Goal: Check status: Check status

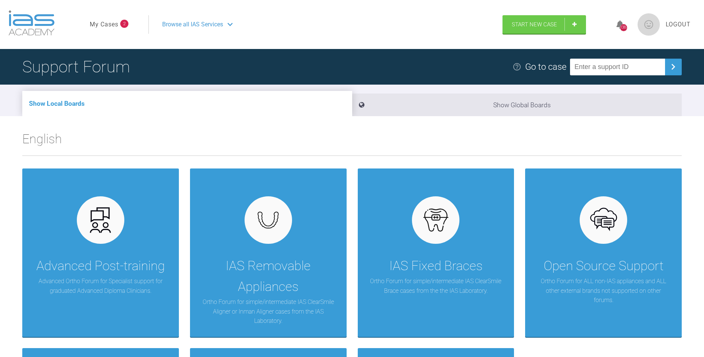
click at [111, 24] on link "My Cases" at bounding box center [104, 25] width 29 height 10
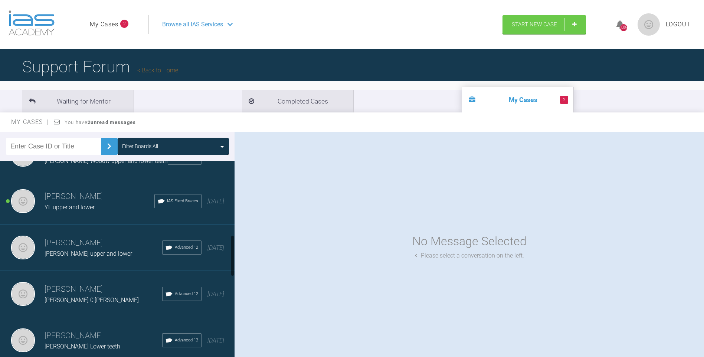
drag, startPoint x: 232, startPoint y: 176, endPoint x: 123, endPoint y: 221, distance: 118.4
click at [232, 246] on div at bounding box center [232, 256] width 3 height 42
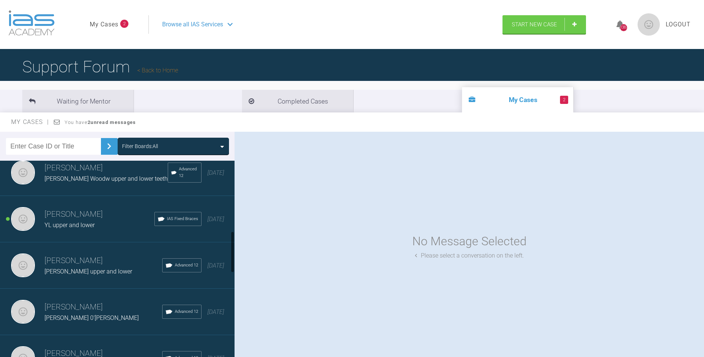
click at [72, 215] on h3 "[PERSON_NAME]" at bounding box center [100, 214] width 110 height 13
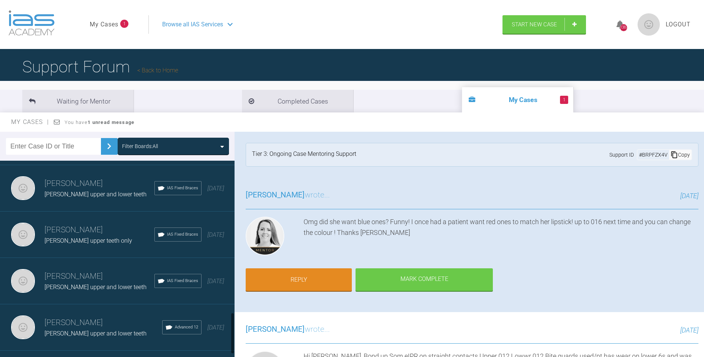
scroll to position [751, 0]
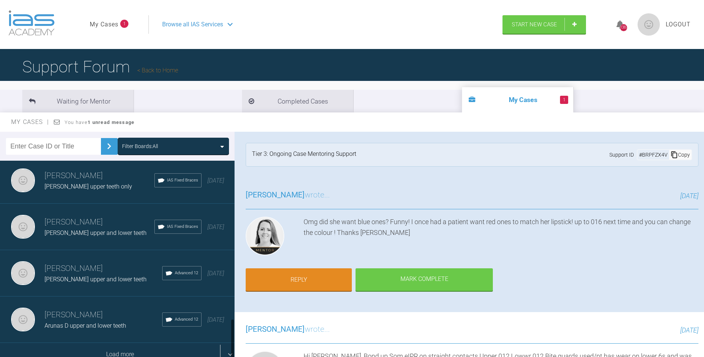
drag, startPoint x: 232, startPoint y: 237, endPoint x: 230, endPoint y: 338, distance: 101.0
click at [231, 339] on div at bounding box center [232, 340] width 3 height 42
click at [135, 343] on div "Load more" at bounding box center [120, 354] width 240 height 23
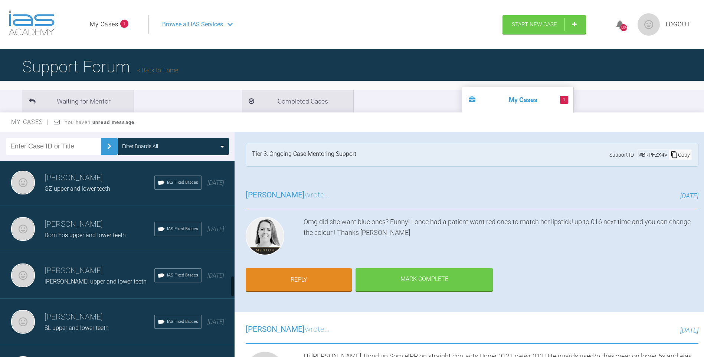
scroll to position [1104, 0]
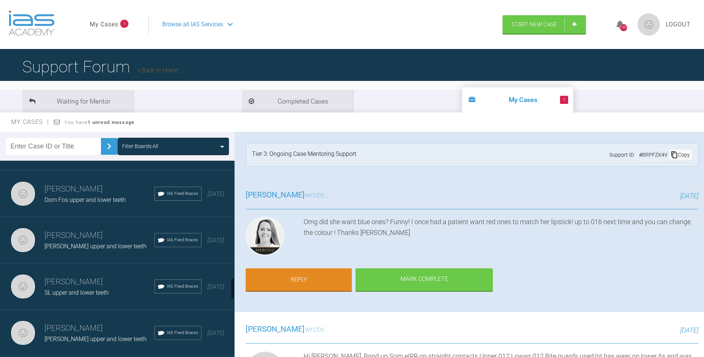
drag, startPoint x: 233, startPoint y: 249, endPoint x: 229, endPoint y: 286, distance: 37.0
click at [229, 287] on div "Neil Fearns Lauren Cran upper and lower teeth IAS Fixed Braces 19 days ago Neil…" at bounding box center [117, 261] width 235 height 200
click at [100, 238] on h3 "Neil Fearns" at bounding box center [100, 235] width 110 height 13
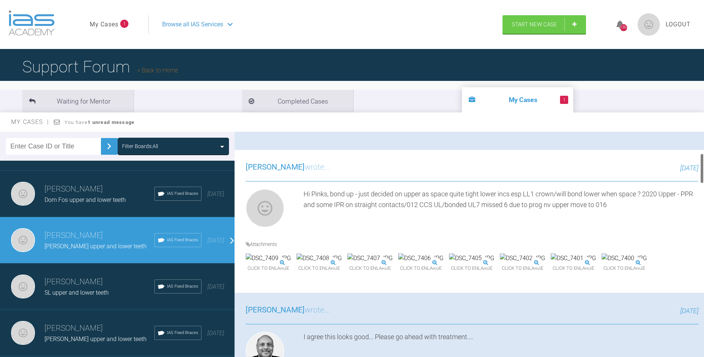
scroll to position [168, 0]
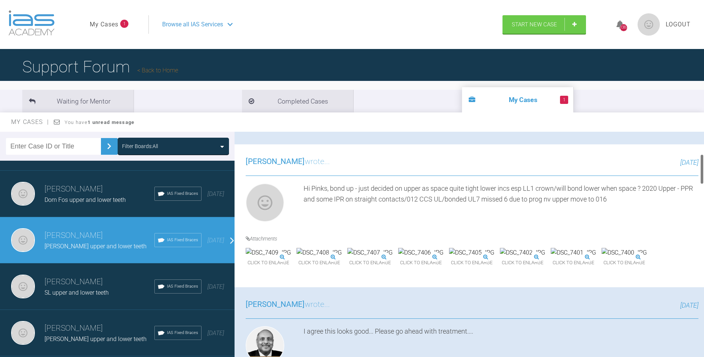
drag, startPoint x: 702, startPoint y: 142, endPoint x: 702, endPoint y: 164, distance: 22.3
click at [702, 164] on div at bounding box center [702, 169] width 3 height 30
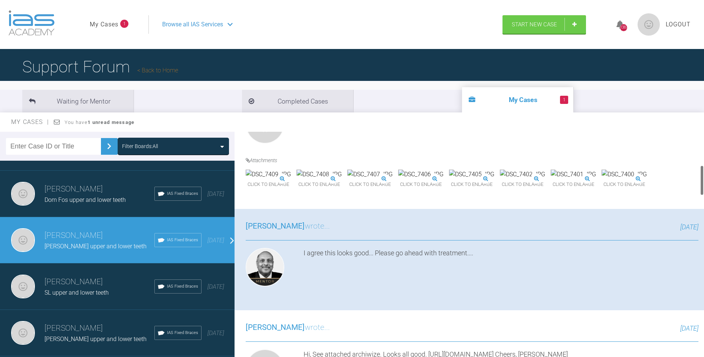
scroll to position [252, 0]
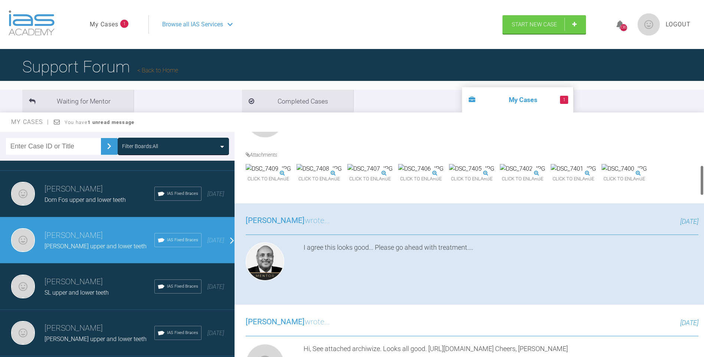
drag, startPoint x: 702, startPoint y: 162, endPoint x: 699, endPoint y: 173, distance: 11.5
click at [699, 173] on div "Neil Fearns Barabara Berry upper and lower teeth a few seconds ago Tier 3: Ongo…" at bounding box center [470, 246] width 470 height 229
click at [494, 174] on img at bounding box center [471, 169] width 45 height 10
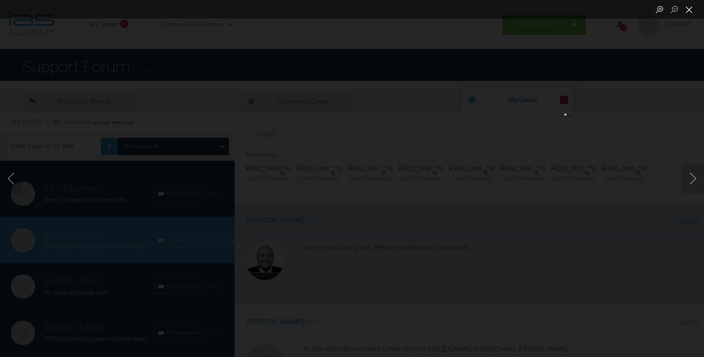
click at [688, 12] on button "Close lightbox" at bounding box center [689, 9] width 15 height 13
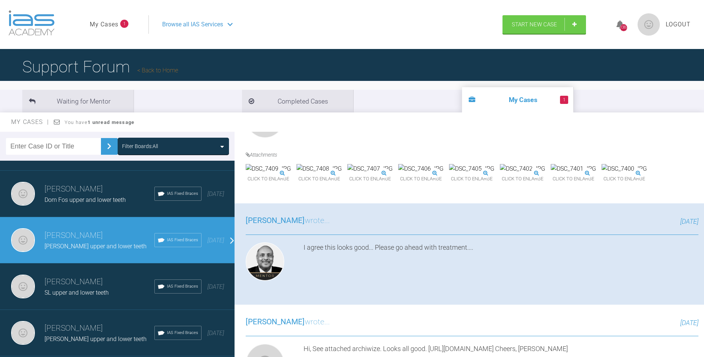
drag, startPoint x: 523, startPoint y: 120, endPoint x: 526, endPoint y: 114, distance: 6.6
click at [524, 116] on div "My Cases You have 1 unread message" at bounding box center [352, 121] width 704 height 19
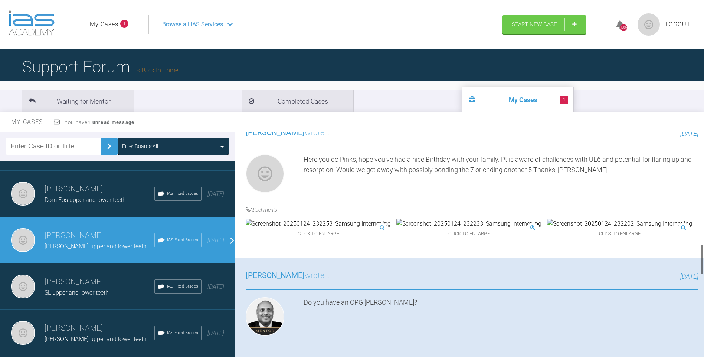
drag, startPoint x: 702, startPoint y: 178, endPoint x: 736, endPoint y: 252, distance: 81.0
click at [704, 252] on html "My Cases 1 Logout Browse all IAS Services Start New Case 1387 Logout Support Fo…" at bounding box center [352, 217] width 704 height 434
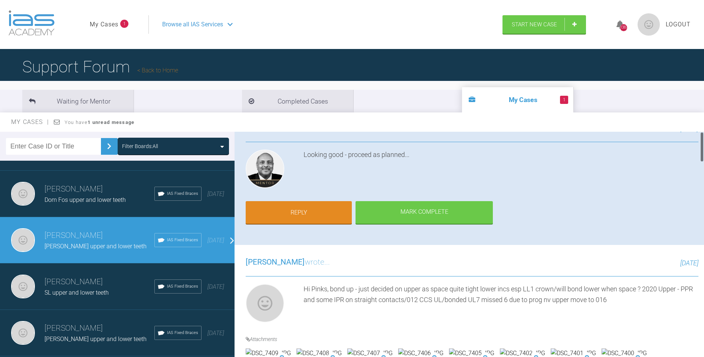
scroll to position [109, 0]
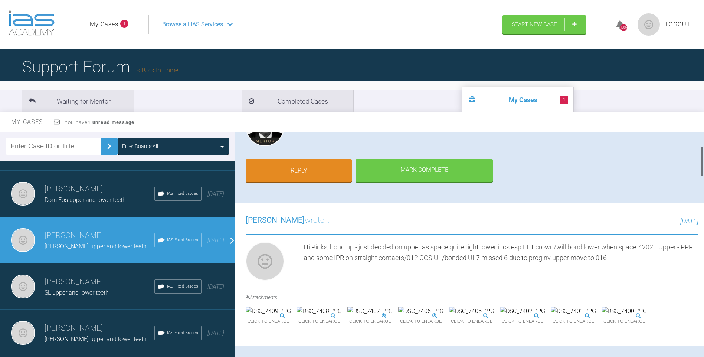
drag, startPoint x: 701, startPoint y: 250, endPoint x: 719, endPoint y: 157, distance: 94.9
click at [704, 157] on html "My Cases 1 Logout Browse all IAS Services Start New Case 1387 Logout Support Fo…" at bounding box center [352, 217] width 704 height 434
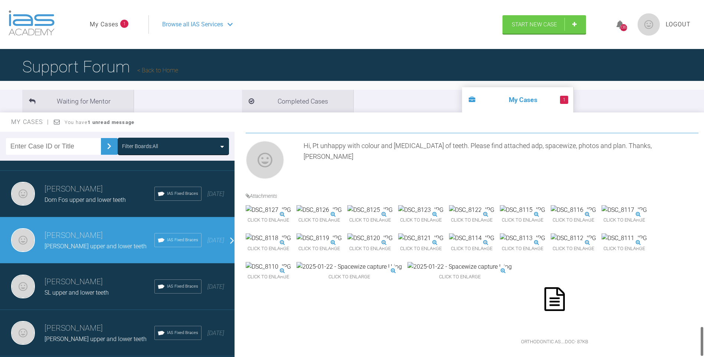
scroll to position [1453, 0]
drag, startPoint x: 701, startPoint y: 163, endPoint x: 709, endPoint y: 338, distance: 175.8
click at [704, 338] on html "My Cases 1 Logout Browse all IAS Services Start New Case 1387 Logout Support Fo…" at bounding box center [352, 217] width 704 height 434
click at [398, 241] on img at bounding box center [420, 238] width 45 height 10
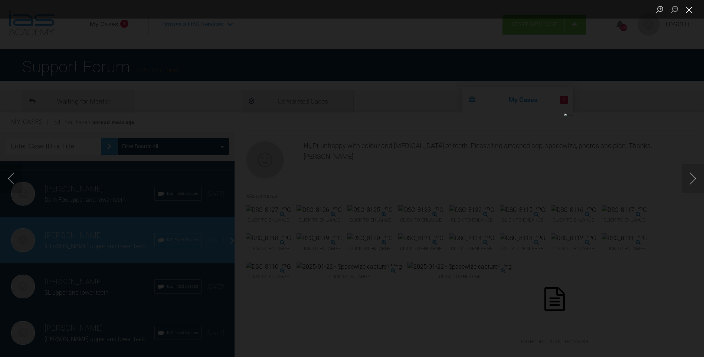
click at [690, 10] on button "Close lightbox" at bounding box center [689, 9] width 15 height 13
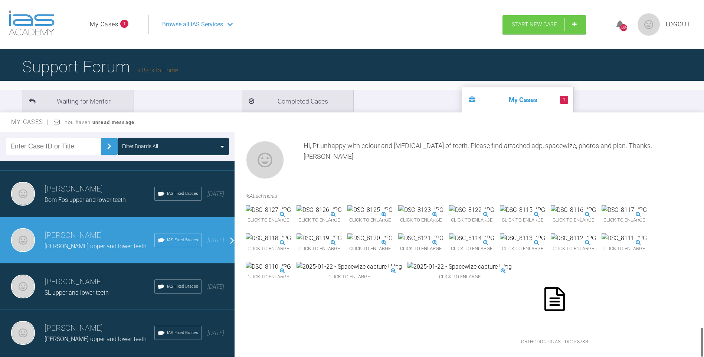
scroll to position [1470, 0]
drag, startPoint x: 701, startPoint y: 334, endPoint x: 709, endPoint y: 336, distance: 8.4
click at [704, 336] on html "My Cases 1 Logout Browse all IAS Services Start New Case 1387 Logout Support Fo…" at bounding box center [352, 217] width 704 height 434
click at [291, 272] on img at bounding box center [268, 267] width 45 height 10
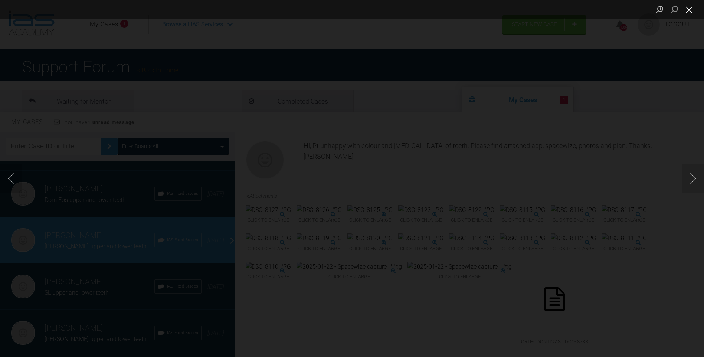
click at [693, 9] on button "Close lightbox" at bounding box center [689, 9] width 15 height 13
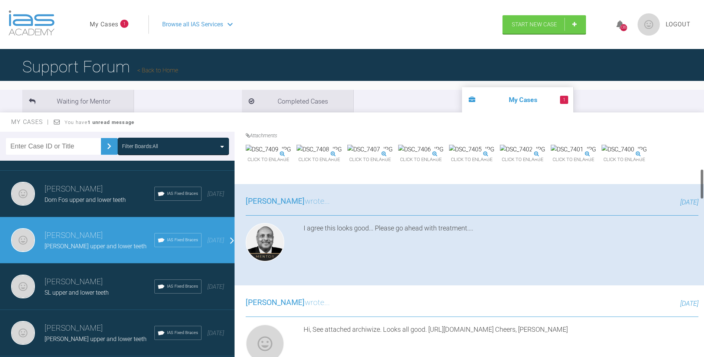
scroll to position [280, 0]
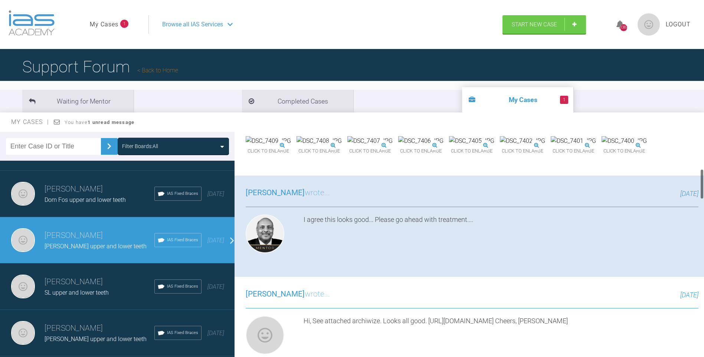
drag, startPoint x: 703, startPoint y: 341, endPoint x: 708, endPoint y: 183, distance: 158.6
click at [704, 183] on html "My Cases 1 Logout Browse all IAS Services Start New Case 1387 Logout Support Fo…" at bounding box center [352, 217] width 704 height 434
click at [602, 146] on img at bounding box center [624, 141] width 45 height 10
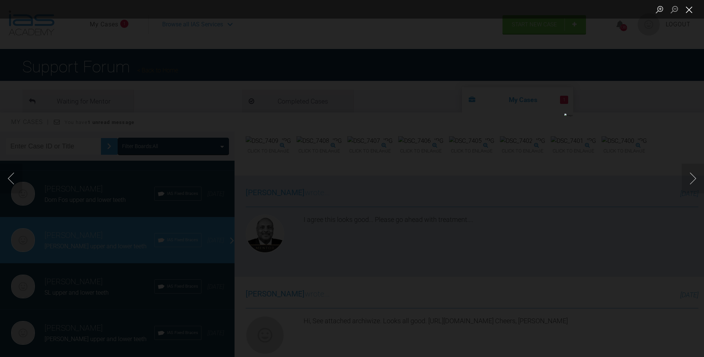
click at [691, 10] on button "Close lightbox" at bounding box center [689, 9] width 15 height 13
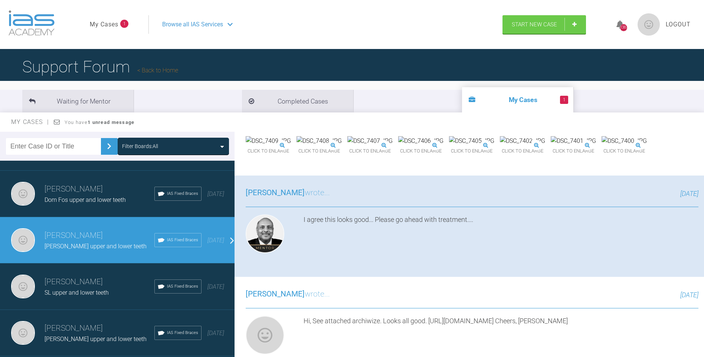
click at [602, 146] on img at bounding box center [624, 141] width 45 height 10
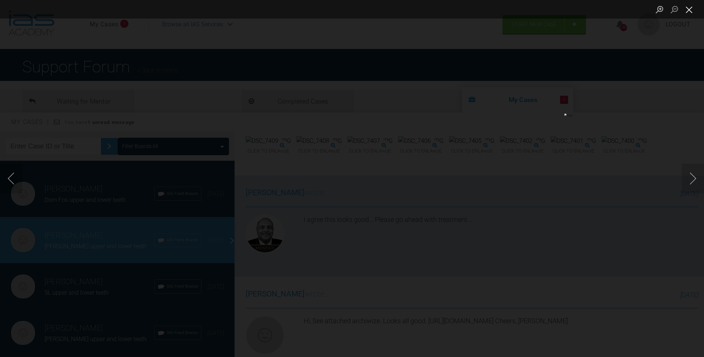
click at [686, 8] on button "Close lightbox" at bounding box center [689, 9] width 15 height 13
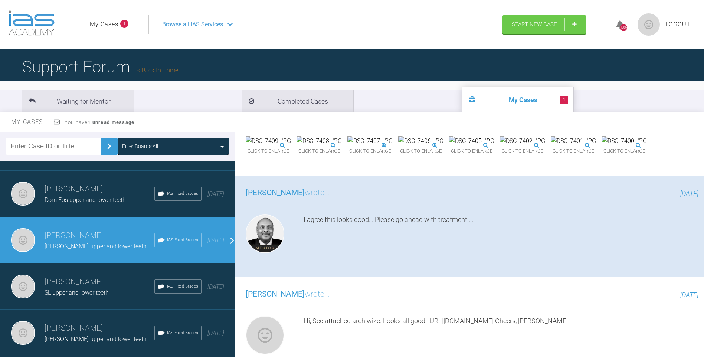
click at [494, 146] on img at bounding box center [471, 141] width 45 height 10
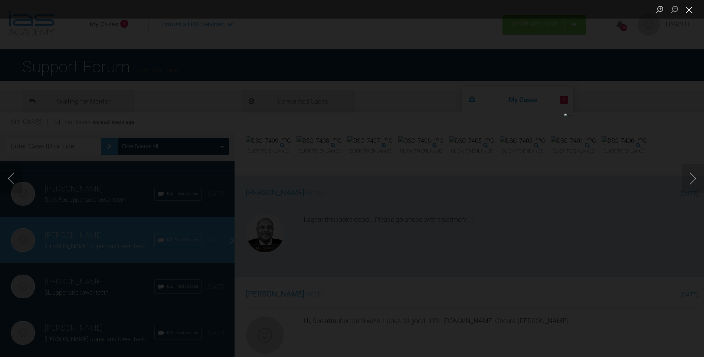
click at [689, 8] on button "Close lightbox" at bounding box center [689, 9] width 15 height 13
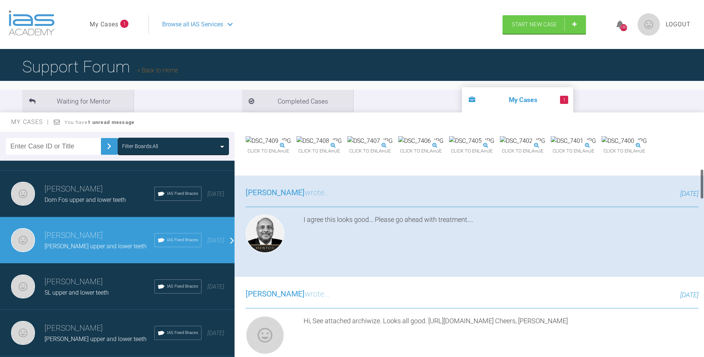
click at [494, 146] on img at bounding box center [471, 141] width 45 height 10
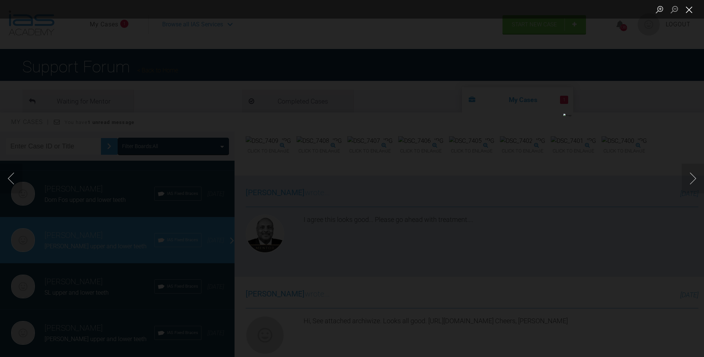
click at [692, 10] on button "Close lightbox" at bounding box center [689, 9] width 15 height 13
